Goal: Information Seeking & Learning: Learn about a topic

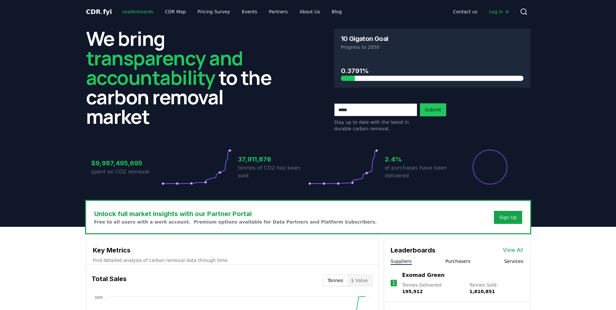
click at [135, 12] on link "Leaderboards" at bounding box center [138, 12] width 42 height 12
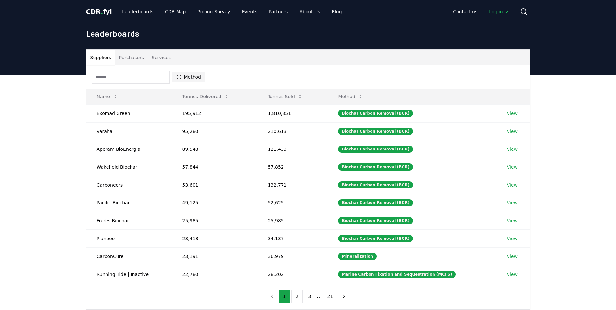
click at [183, 75] on button "Method" at bounding box center [188, 77] width 33 height 10
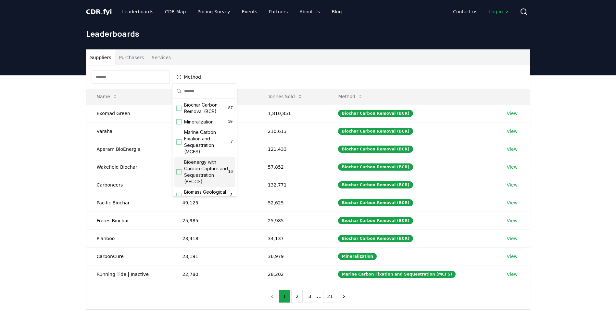
click at [178, 173] on div "Suggestions" at bounding box center [178, 171] width 5 height 5
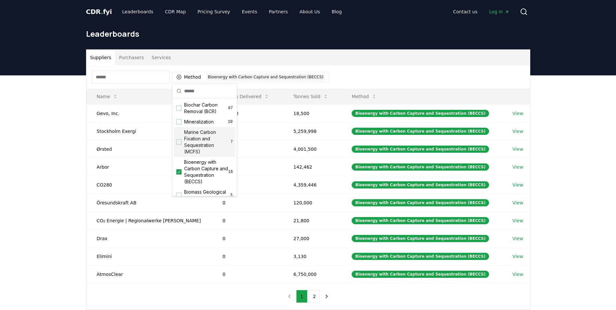
click at [359, 38] on h1 "Leaderboards" at bounding box center [308, 34] width 444 height 10
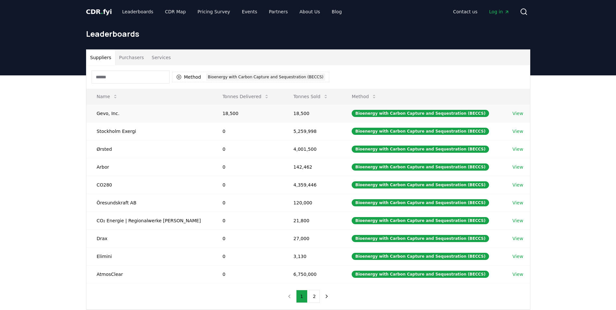
click at [515, 113] on link "View" at bounding box center [517, 113] width 11 height 6
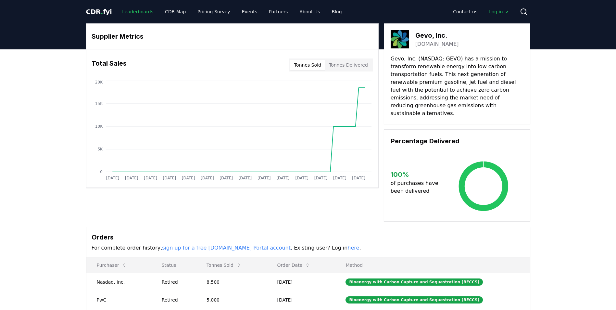
click at [127, 11] on link "Leaderboards" at bounding box center [138, 12] width 42 height 12
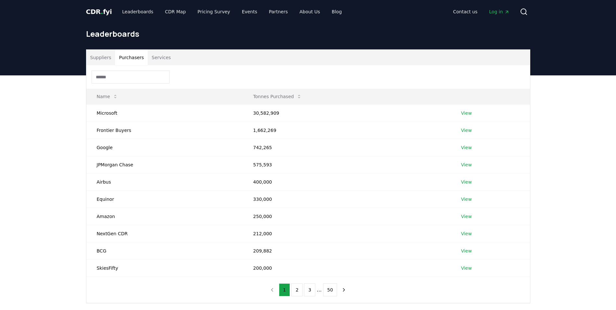
click at [131, 56] on button "Purchasers" at bounding box center [131, 58] width 33 height 16
click at [465, 131] on link "View" at bounding box center [466, 130] width 11 height 6
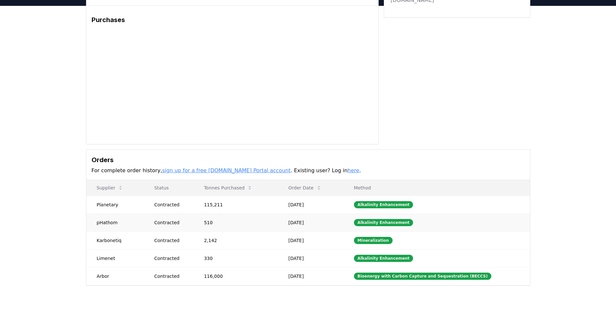
scroll to position [32, 0]
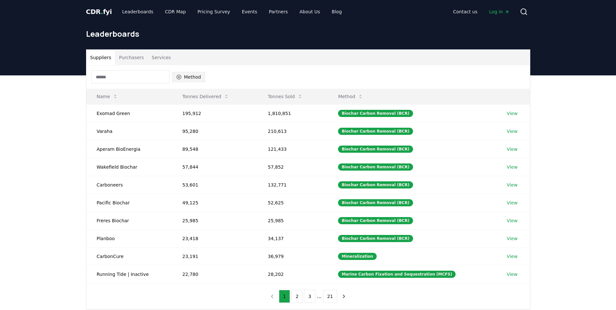
click at [183, 75] on button "Method" at bounding box center [188, 77] width 33 height 10
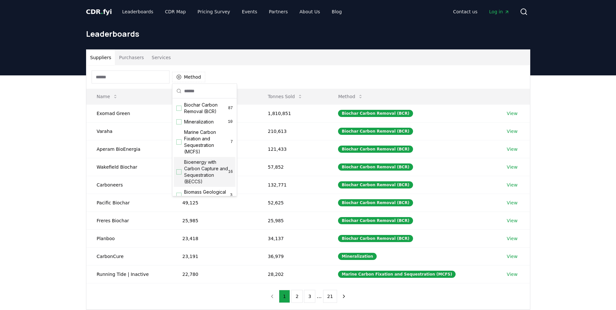
click at [202, 170] on span "Bioenergy with Carbon Capture and Sequestration (BECCS)" at bounding box center [206, 172] width 44 height 26
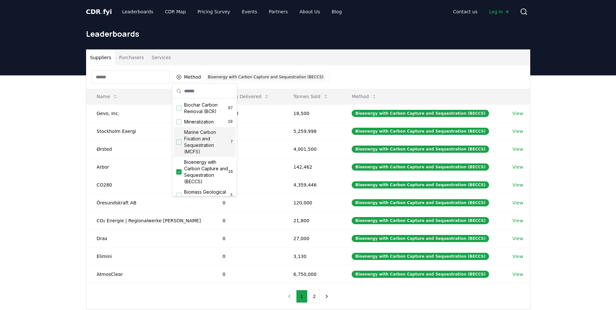
click at [24, 128] on div "Suppliers Purchasers Services Method 1 Bioenergy with Carbon Capture and Seques…" at bounding box center [308, 205] width 616 height 260
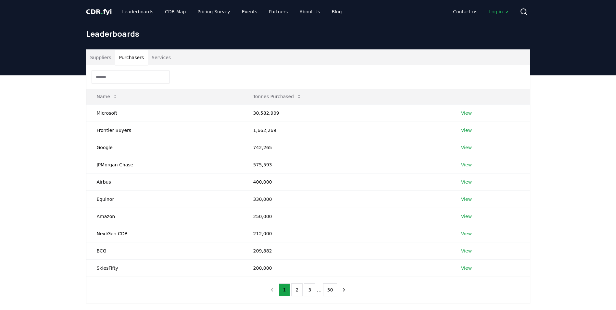
click at [128, 58] on button "Purchasers" at bounding box center [131, 58] width 33 height 16
click at [467, 147] on link "View" at bounding box center [466, 147] width 11 height 6
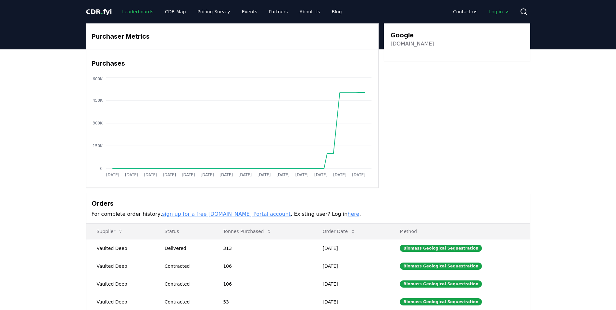
click at [125, 11] on link "Leaderboards" at bounding box center [138, 12] width 42 height 12
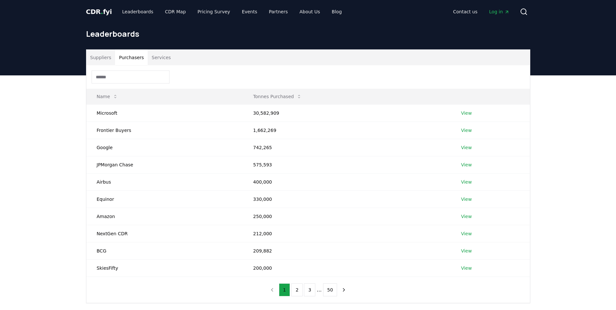
click at [128, 55] on button "Purchasers" at bounding box center [131, 58] width 33 height 16
click at [463, 165] on link "View" at bounding box center [466, 164] width 11 height 6
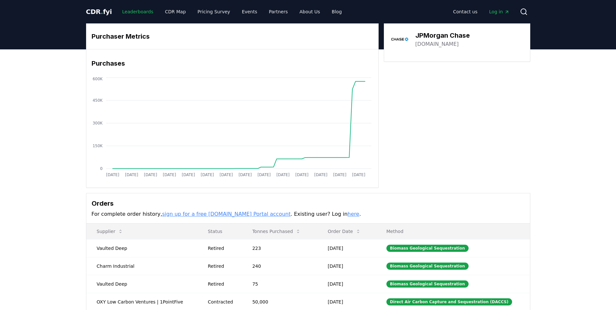
click at [135, 12] on link "Leaderboards" at bounding box center [138, 12] width 42 height 12
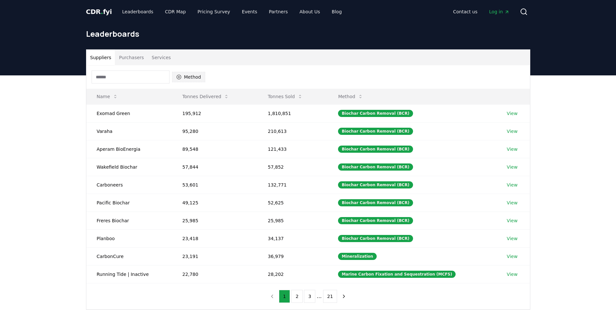
click at [194, 78] on button "Method" at bounding box center [188, 77] width 33 height 10
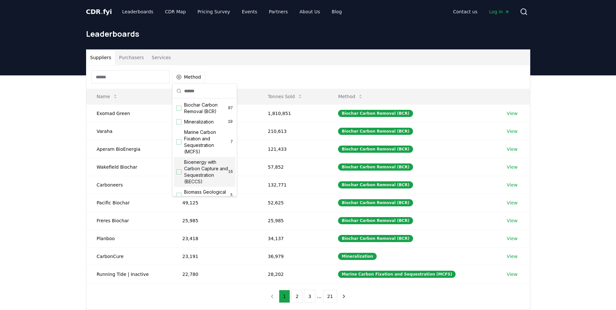
click at [198, 172] on span "Bioenergy with Carbon Capture and Sequestration (BECCS)" at bounding box center [206, 172] width 44 height 26
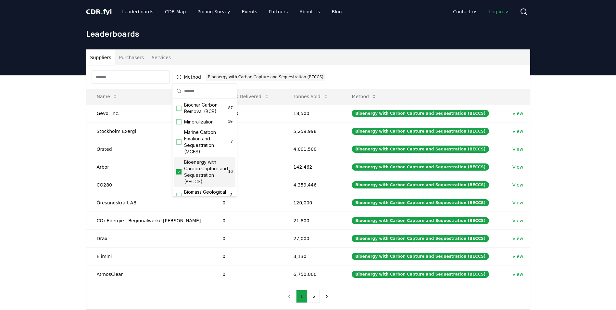
click at [596, 169] on div "Suppliers Purchasers Services Method 1 Bioenergy with Carbon Capture and Seques…" at bounding box center [308, 205] width 616 height 260
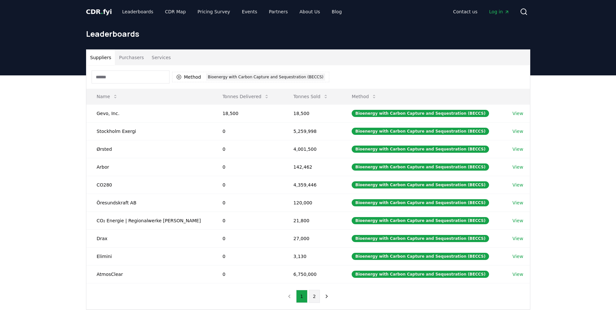
click at [314, 294] on button "2" at bounding box center [314, 295] width 11 height 13
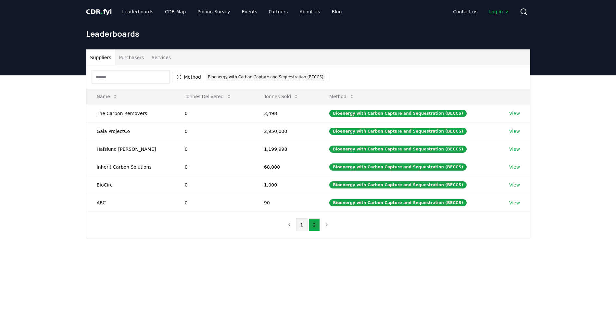
click at [300, 227] on button "1" at bounding box center [301, 224] width 11 height 13
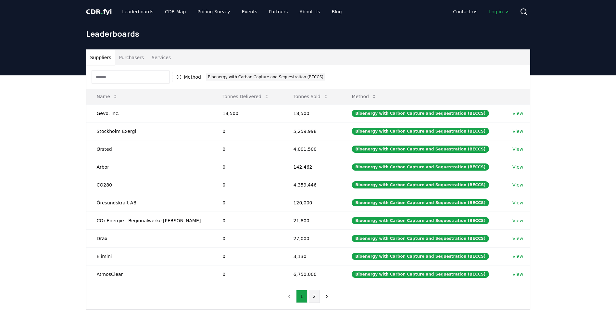
click at [316, 295] on button "2" at bounding box center [314, 295] width 11 height 13
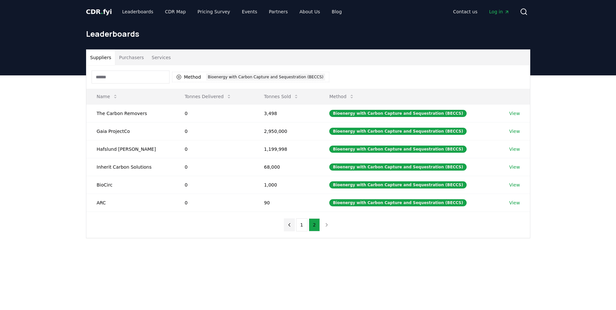
click at [292, 222] on icon "previous page" at bounding box center [289, 225] width 6 height 6
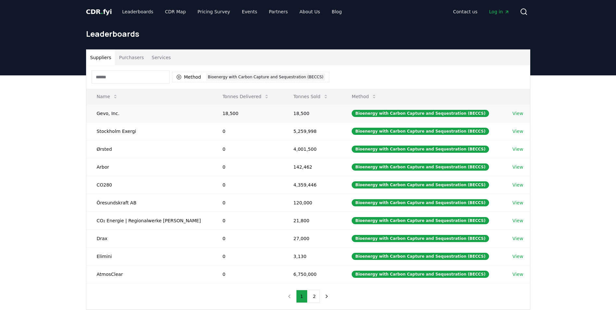
click at [512, 115] on link "View" at bounding box center [517, 113] width 11 height 6
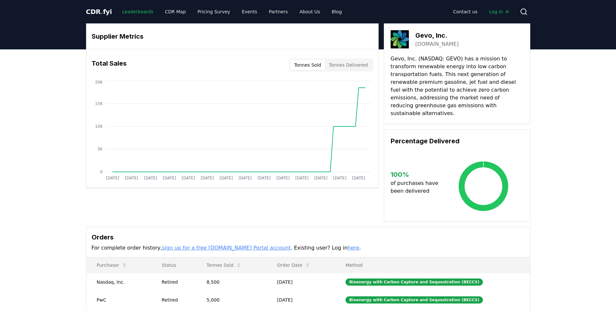
click at [126, 14] on link "Leaderboards" at bounding box center [138, 12] width 42 height 12
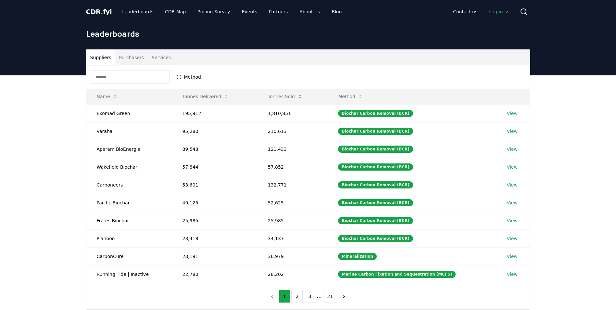
click at [127, 57] on button "Purchasers" at bounding box center [131, 58] width 33 height 16
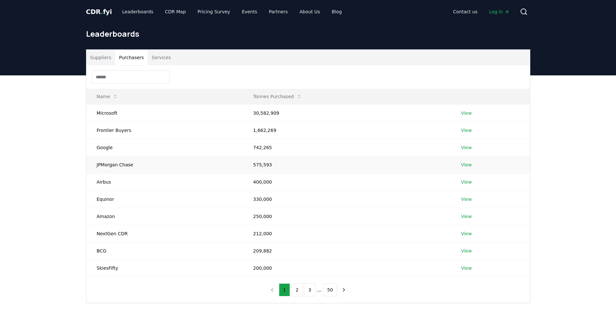
click at [464, 165] on link "View" at bounding box center [466, 164] width 11 height 6
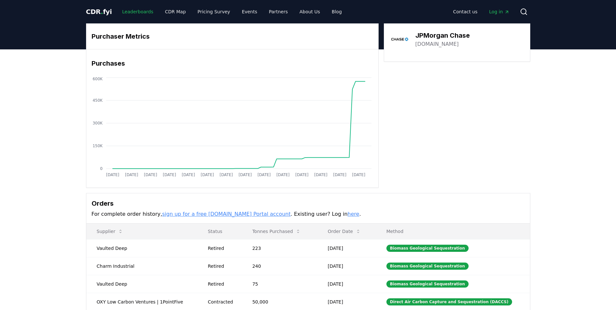
click at [123, 12] on link "Leaderboards" at bounding box center [138, 12] width 42 height 12
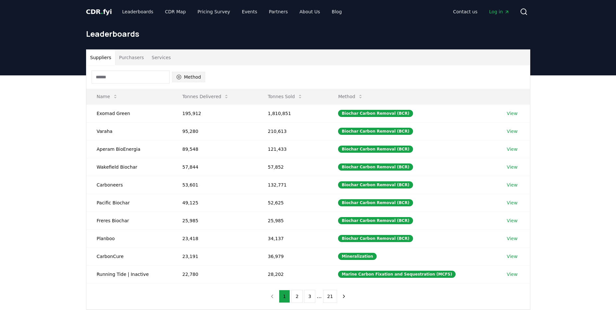
click at [192, 74] on button "Method" at bounding box center [188, 77] width 33 height 10
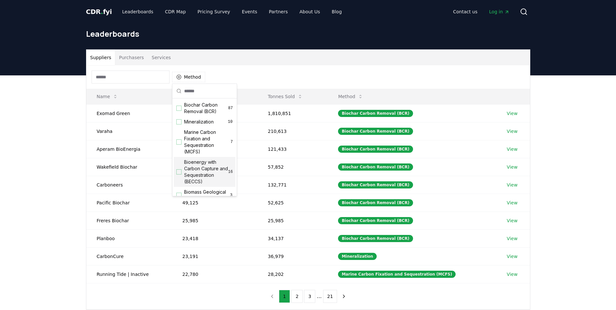
click at [199, 170] on span "Bioenergy with Carbon Capture and Sequestration (BECCS)" at bounding box center [206, 172] width 44 height 26
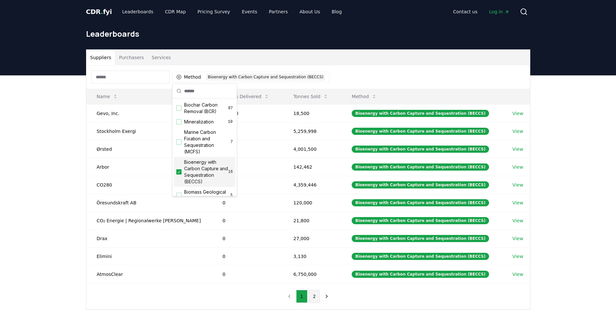
click at [314, 297] on button "2" at bounding box center [314, 295] width 11 height 13
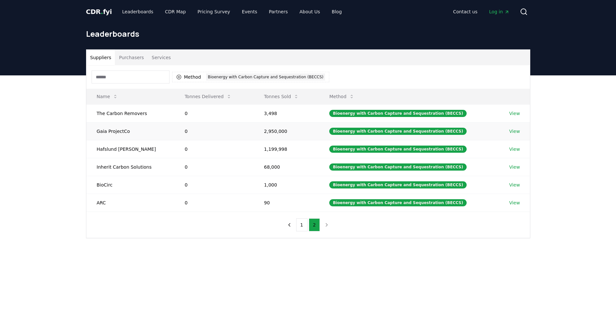
click at [510, 131] on link "View" at bounding box center [514, 131] width 11 height 6
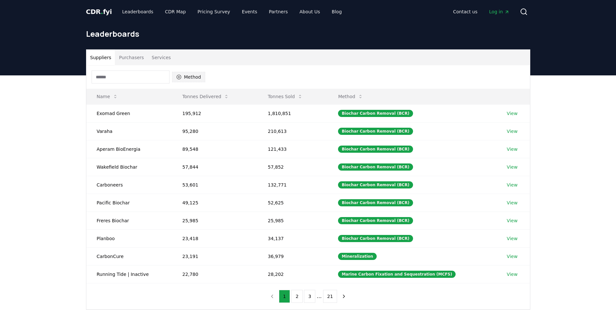
click at [195, 74] on button "Method" at bounding box center [188, 77] width 33 height 10
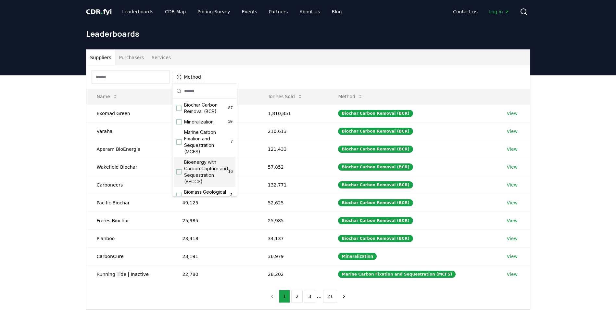
click at [199, 171] on span "Bioenergy with Carbon Capture and Sequestration (BECCS)" at bounding box center [206, 172] width 44 height 26
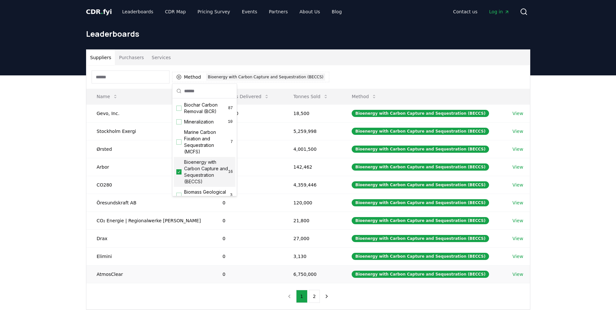
click at [198, 282] on td "AtmosClear" at bounding box center [149, 274] width 126 height 18
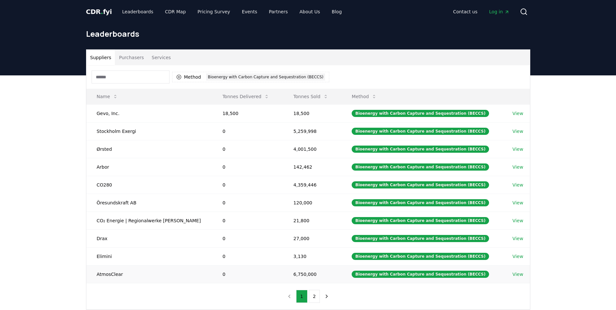
click at [116, 275] on td "AtmosClear" at bounding box center [149, 274] width 126 height 18
click at [515, 274] on link "View" at bounding box center [517, 274] width 11 height 6
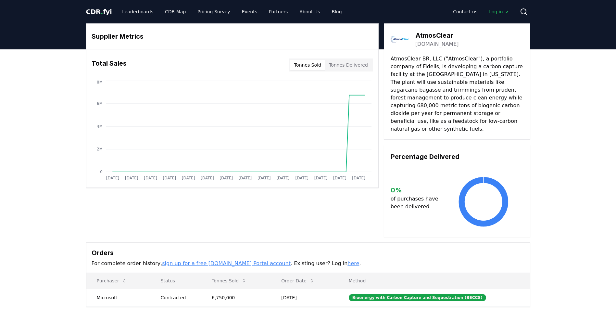
click at [390, 58] on p "AtmosClear BR, LLC ("AtmosClear"), a portfolio company of Fidelis, is developin…" at bounding box center [456, 94] width 133 height 78
drag, startPoint x: 391, startPoint y: 59, endPoint x: 482, endPoint y: 120, distance: 109.1
click at [482, 120] on p "AtmosClear BR, LLC ("AtmosClear"), a portfolio company of Fidelis, is developin…" at bounding box center [456, 94] width 133 height 78
copy p "AtmosClear BR, LLC ("AtmosClear"), a portfolio company of Fidelis, is developin…"
click at [136, 9] on link "Leaderboards" at bounding box center [138, 12] width 42 height 12
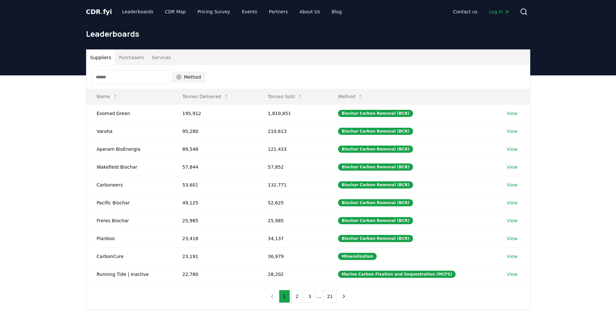
click at [187, 77] on button "Method" at bounding box center [188, 77] width 33 height 10
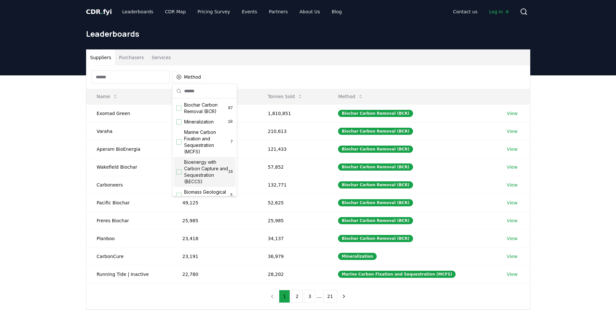
click at [196, 170] on span "Bioenergy with Carbon Capture and Sequestration (BECCS)" at bounding box center [206, 172] width 44 height 26
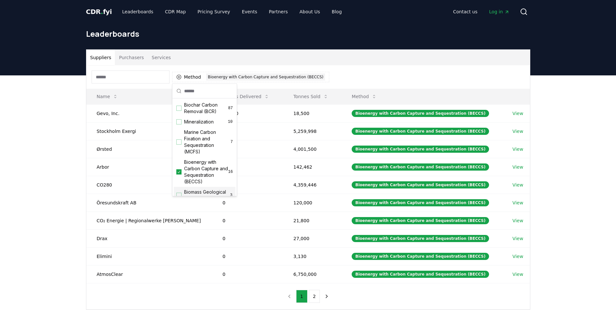
click at [133, 297] on div "Method 1 Bioenergy with Carbon Capture and Sequestration (BECCS) Name Tonnes De…" at bounding box center [307, 187] width 443 height 244
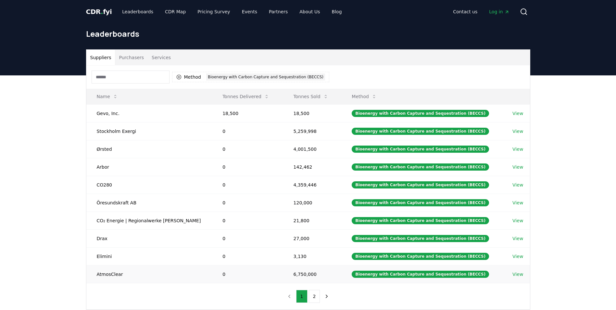
click at [517, 273] on link "View" at bounding box center [517, 274] width 11 height 6
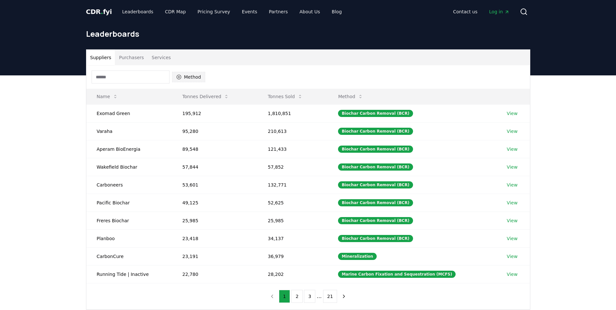
click at [190, 76] on button "Method" at bounding box center [188, 77] width 33 height 10
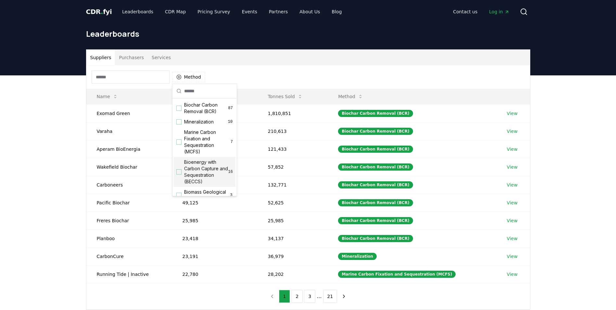
click at [189, 169] on span "Bioenergy with Carbon Capture and Sequestration (BECCS)" at bounding box center [206, 172] width 44 height 26
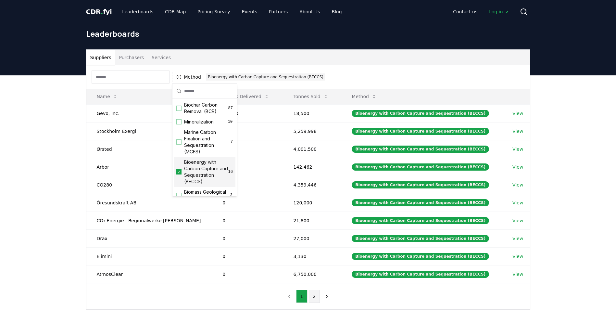
click at [314, 293] on button "2" at bounding box center [314, 295] width 11 height 13
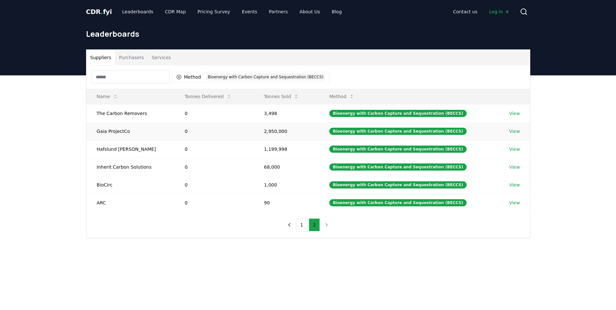
click at [513, 132] on link "View" at bounding box center [514, 131] width 11 height 6
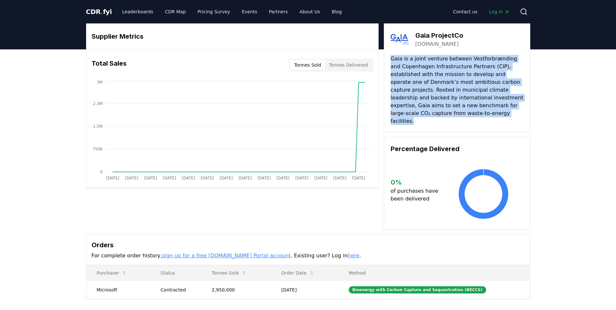
drag, startPoint x: 391, startPoint y: 59, endPoint x: 445, endPoint y: 114, distance: 76.4
click at [445, 114] on p "Gaia is a joint venture between Vestforbrænding and Copenhagen Infrastructure P…" at bounding box center [456, 90] width 133 height 70
copy p "Gaia is a joint venture between Vestforbrænding and Copenhagen Infrastructure P…"
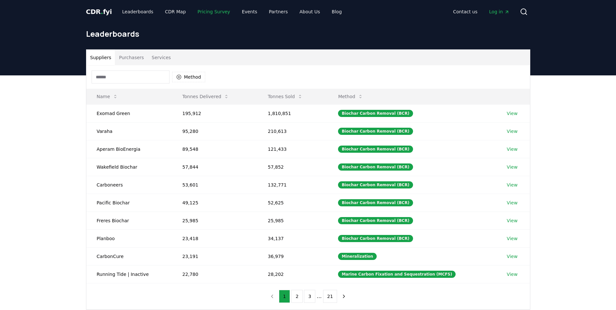
click at [216, 12] on link "Pricing Survey" at bounding box center [213, 12] width 43 height 12
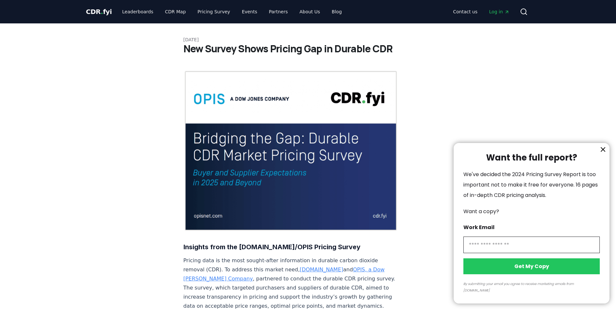
click at [137, 14] on div at bounding box center [308, 155] width 616 height 310
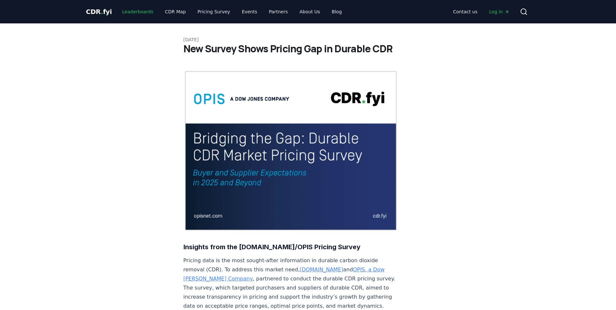
click at [137, 9] on link "Leaderboards" at bounding box center [138, 12] width 42 height 12
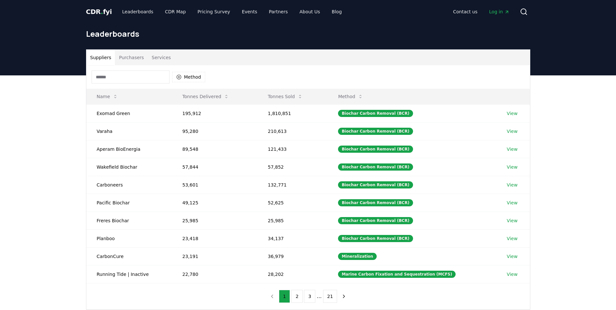
click at [158, 57] on button "Services" at bounding box center [161, 58] width 27 height 16
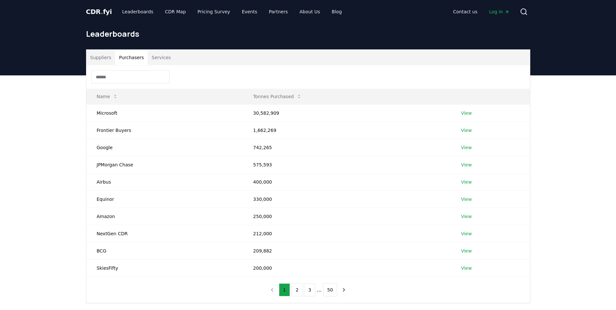
click at [135, 59] on button "Purchasers" at bounding box center [131, 58] width 33 height 16
click at [101, 10] on span "CDR . fyi" at bounding box center [99, 12] width 26 height 8
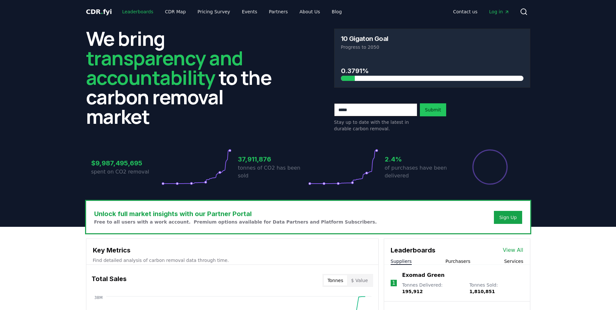
click at [131, 10] on link "Leaderboards" at bounding box center [138, 12] width 42 height 12
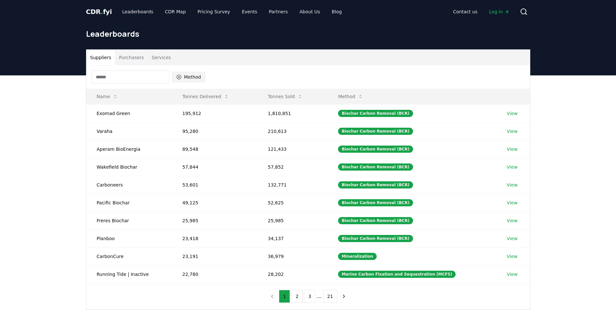
click at [187, 77] on button "Method" at bounding box center [188, 77] width 33 height 10
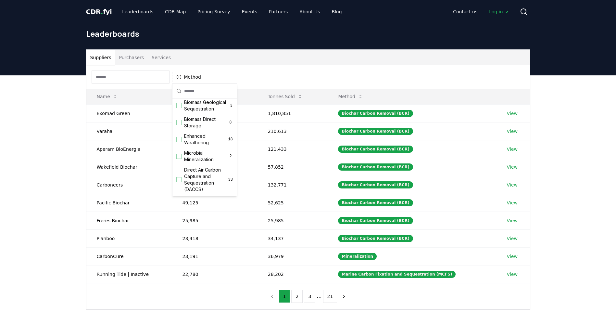
scroll to position [97, 0]
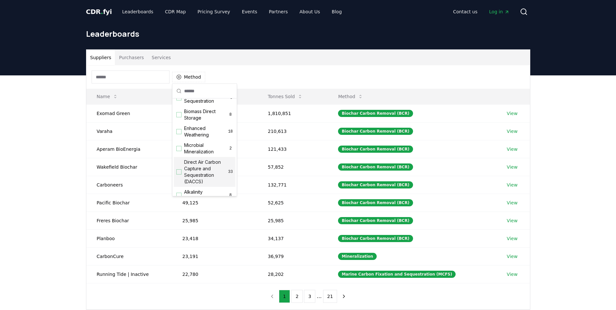
click at [192, 182] on span "Direct Air Carbon Capture and Sequestration (DACCS)" at bounding box center [206, 172] width 44 height 26
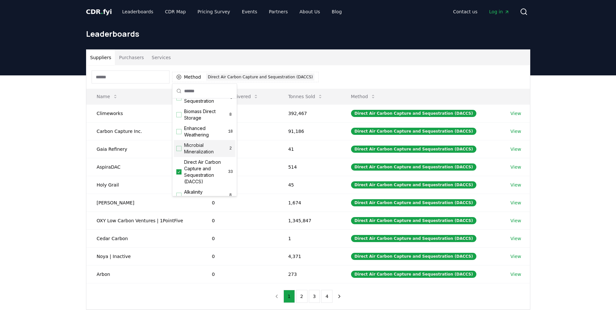
click at [41, 141] on div "Suppliers Purchasers Services Method 1 Direct Air Carbon Capture and Sequestrat…" at bounding box center [308, 205] width 616 height 260
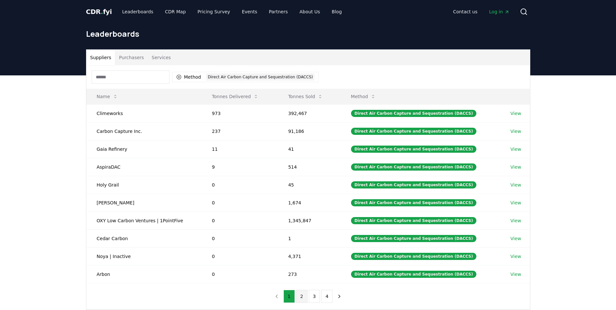
click at [299, 297] on button "2" at bounding box center [301, 295] width 11 height 13
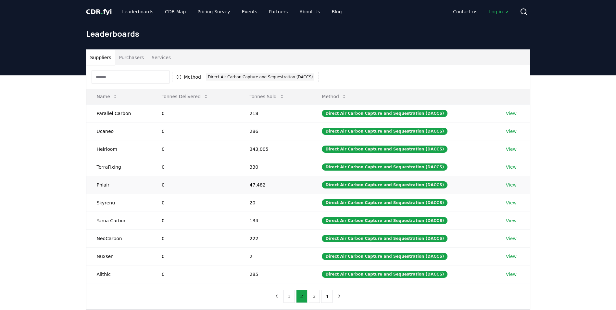
click at [507, 183] on link "View" at bounding box center [511, 184] width 11 height 6
